Goal: Task Accomplishment & Management: Manage account settings

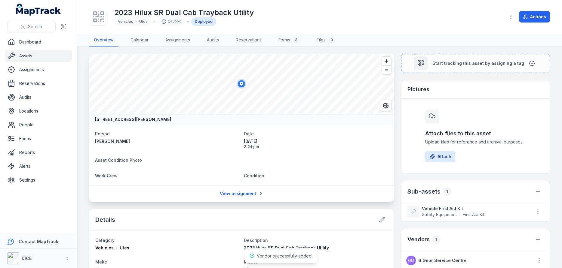
scroll to position [116, 0]
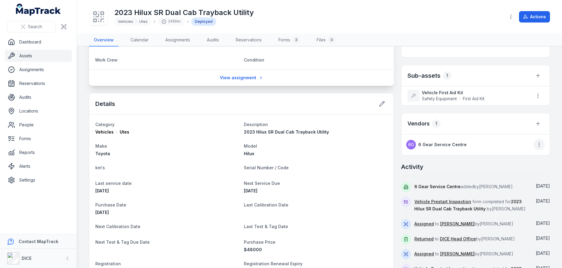
click at [540, 144] on icon "button" at bounding box center [539, 145] width 6 height 6
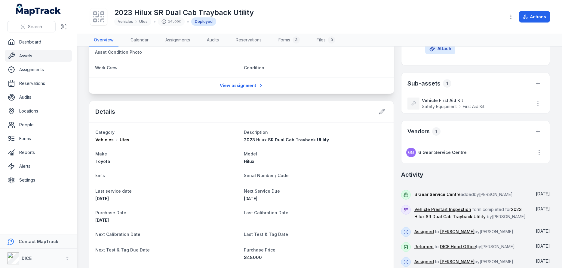
scroll to position [144, 0]
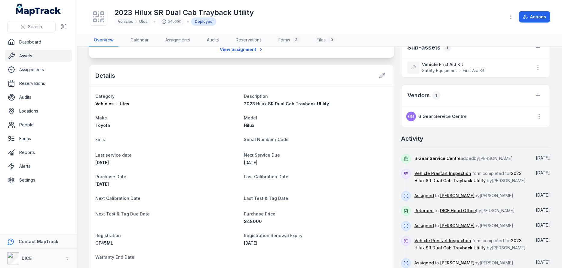
click at [26, 57] on link "Assets" at bounding box center [38, 56] width 67 height 12
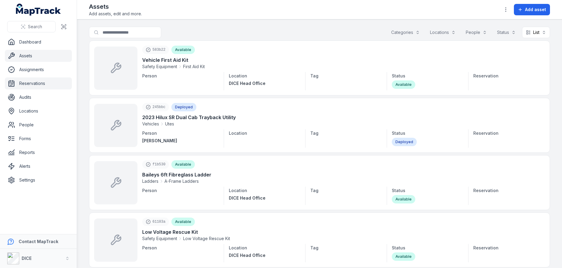
click at [31, 83] on link "Reservations" at bounding box center [38, 84] width 67 height 12
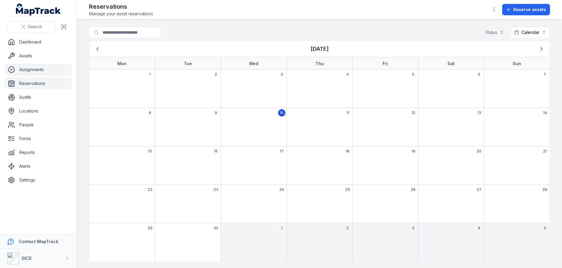
click at [30, 69] on link "Assignments" at bounding box center [38, 70] width 67 height 12
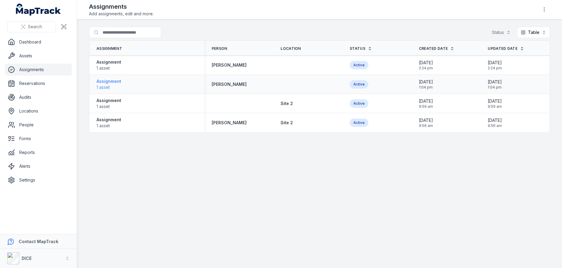
click at [114, 81] on strong "Assignment" at bounding box center [109, 81] width 25 height 6
click at [106, 83] on strong "Assignment" at bounding box center [109, 81] width 25 height 6
click at [232, 84] on strong "[PERSON_NAME]" at bounding box center [229, 84] width 35 height 6
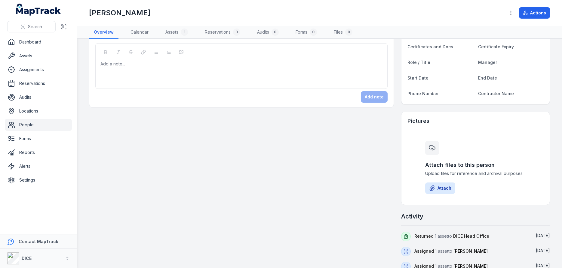
scroll to position [100, 0]
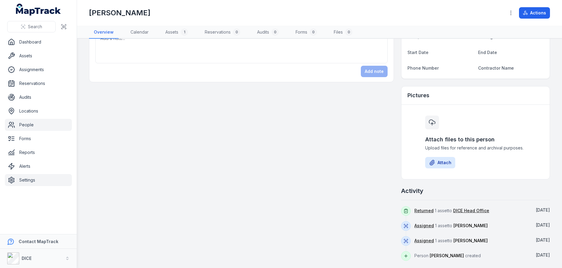
click at [29, 181] on link "Settings" at bounding box center [38, 180] width 67 height 12
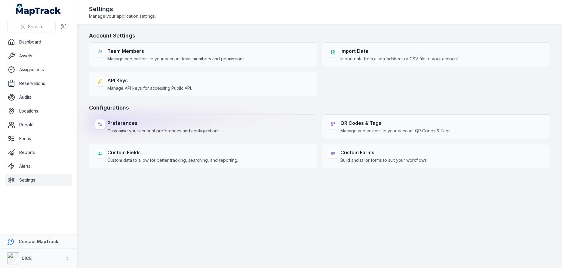
click at [120, 127] on div "Preferences Customise your account preferences and configurations." at bounding box center [163, 127] width 113 height 14
select select "***"
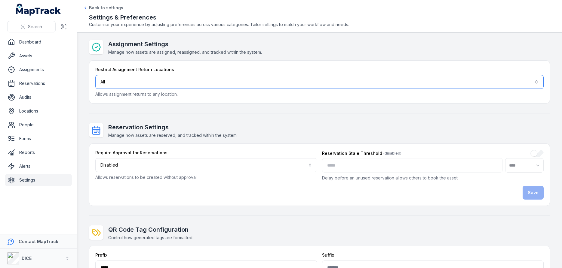
click at [149, 82] on button "All ***" at bounding box center [319, 82] width 448 height 14
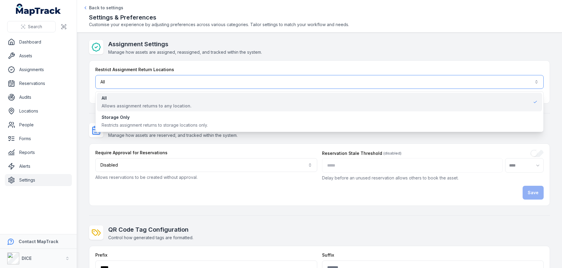
click at [149, 82] on button "All ***" at bounding box center [319, 82] width 448 height 14
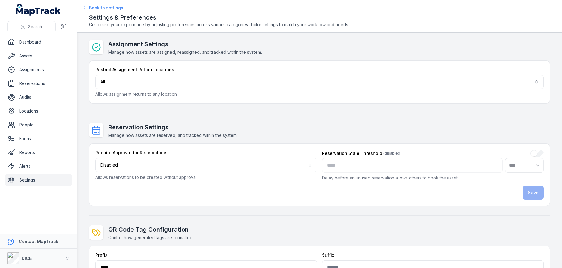
click at [98, 6] on span "Back to settings" at bounding box center [106, 8] width 34 height 6
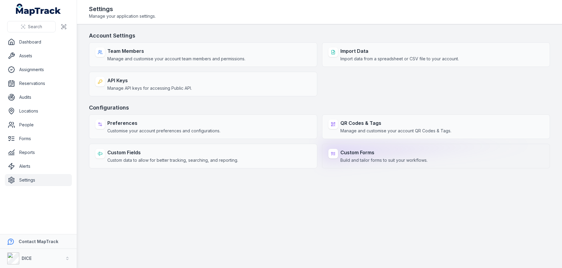
click at [354, 152] on strong "Custom Forms" at bounding box center [383, 152] width 87 height 7
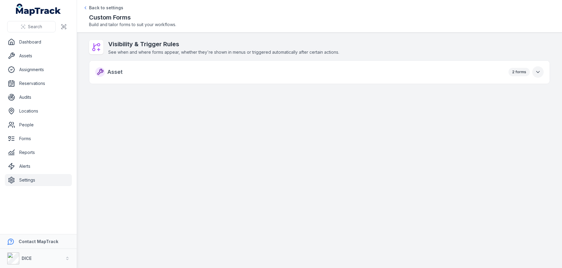
click at [538, 72] on icon "button" at bounding box center [538, 72] width 6 height 6
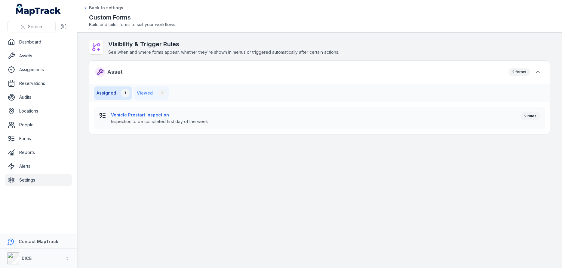
click at [146, 93] on button "Viewed 1" at bounding box center [151, 93] width 34 height 13
click at [111, 94] on button "Assigned 1" at bounding box center [113, 93] width 38 height 13
click at [93, 8] on span "Back to settings" at bounding box center [106, 8] width 34 height 6
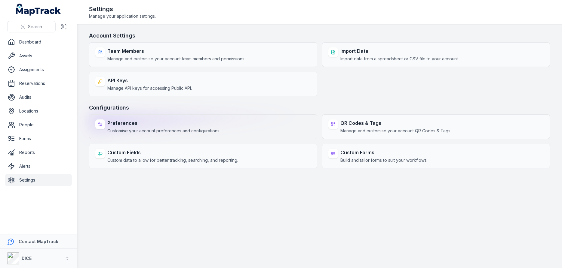
click at [126, 127] on div "Preferences Customise your account preferences and configurations." at bounding box center [163, 127] width 113 height 14
select select "***"
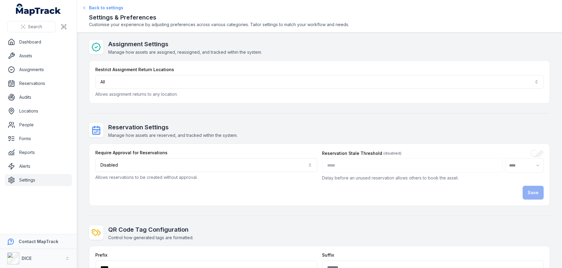
click at [102, 7] on span "Back to settings" at bounding box center [106, 8] width 34 height 6
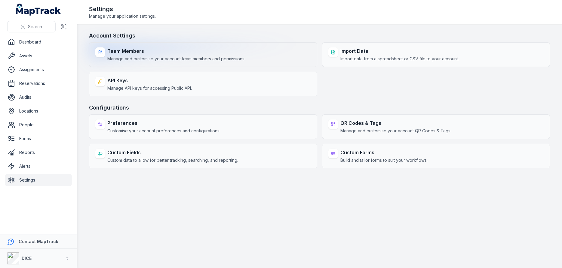
click at [148, 54] on strong "Team Members" at bounding box center [176, 51] width 138 height 7
